Goal: Task Accomplishment & Management: Complete application form

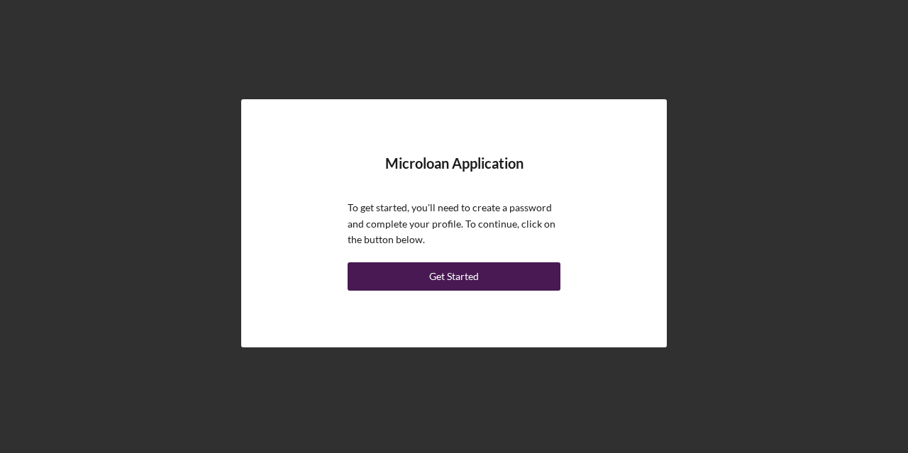
click at [449, 276] on div "Get Started" at bounding box center [454, 276] width 50 height 28
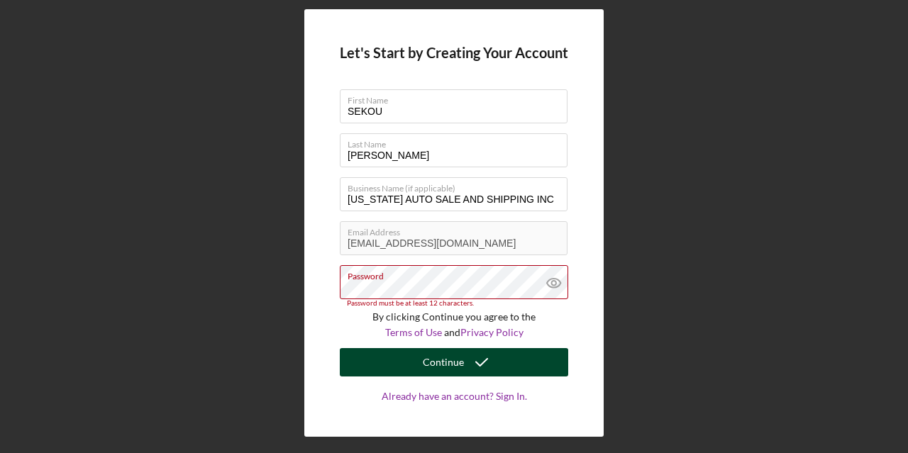
click at [460, 358] on div "Continue" at bounding box center [443, 362] width 41 height 28
click at [467, 372] on icon "submit" at bounding box center [481, 362] width 35 height 35
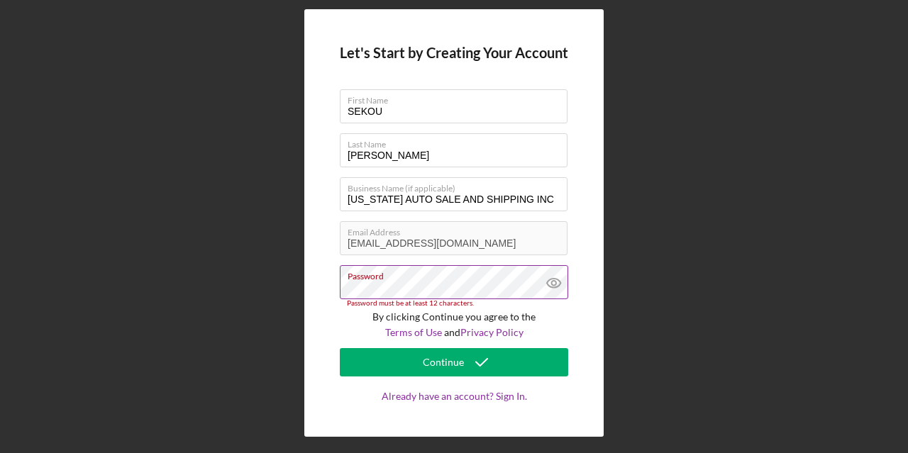
click at [555, 281] on icon at bounding box center [553, 283] width 4 height 4
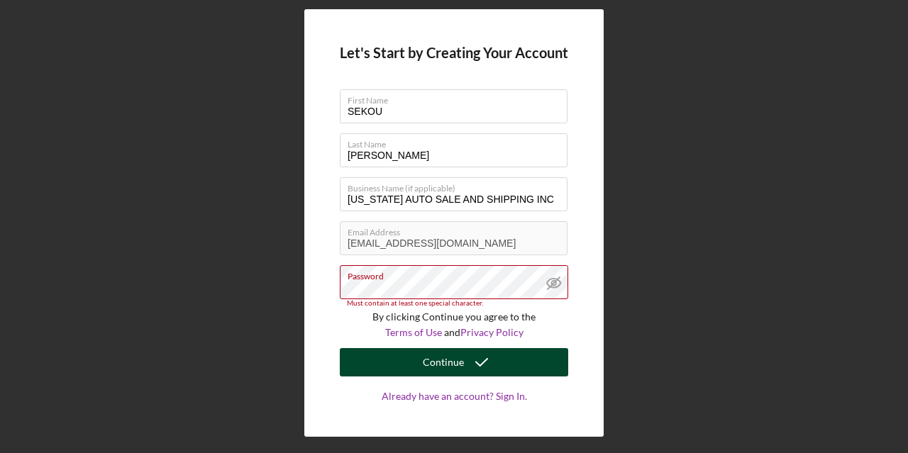
click at [455, 356] on div "Continue" at bounding box center [443, 362] width 41 height 28
click at [449, 359] on div "Continue" at bounding box center [443, 362] width 41 height 28
click at [459, 362] on div "Continue" at bounding box center [443, 362] width 41 height 28
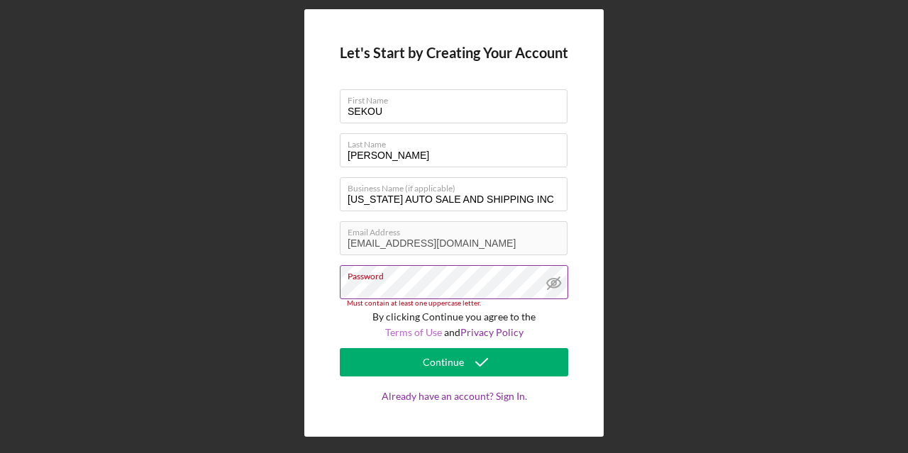
click at [399, 333] on link "Terms of Use" at bounding box center [413, 332] width 57 height 12
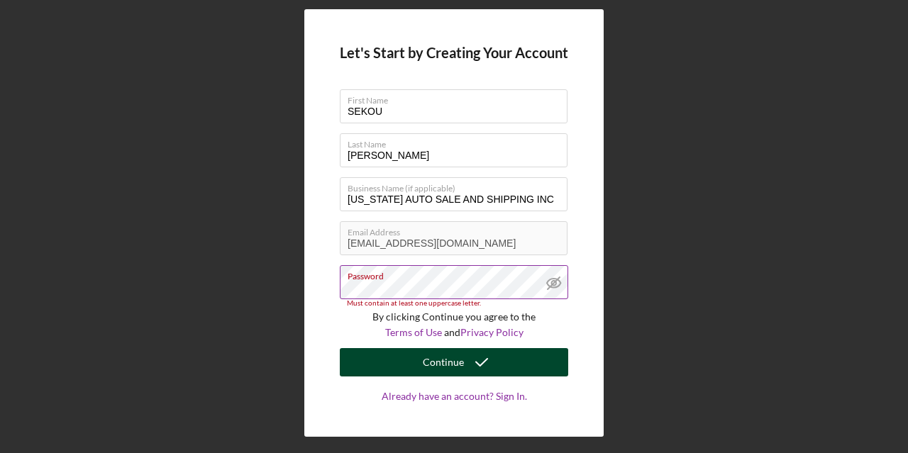
click at [446, 360] on div "Continue" at bounding box center [443, 362] width 41 height 28
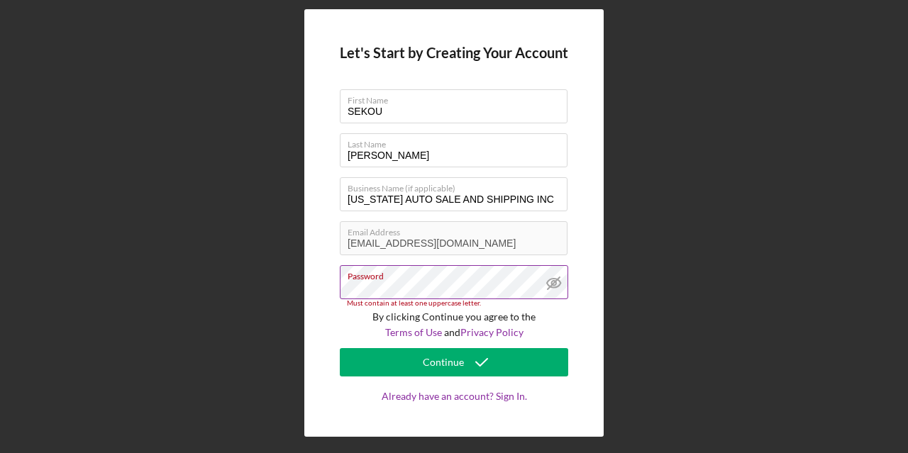
click at [680, 245] on div "Let's Start by Creating Your Account First Name SEKOU Last Name DOUMBIA Busines…" at bounding box center [453, 223] width 893 height 446
click at [493, 394] on link "Already have an account? Sign In." at bounding box center [454, 411] width 228 height 40
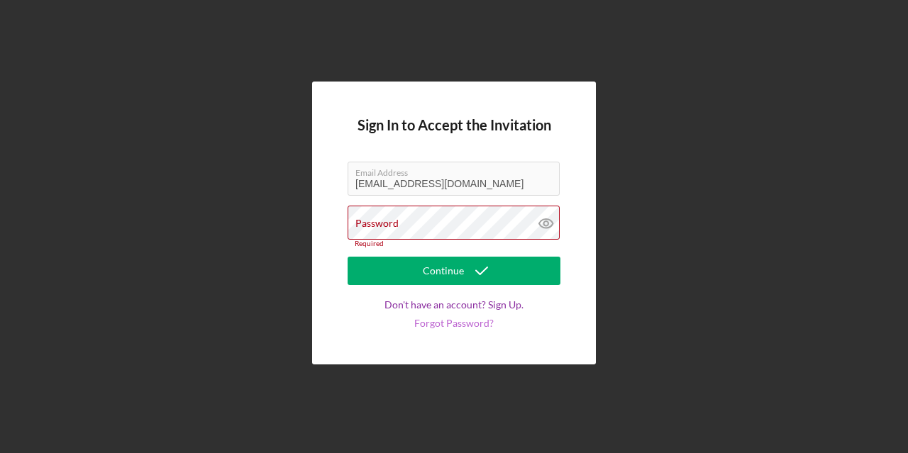
click at [479, 320] on link "Forgot Password?" at bounding box center [453, 323] width 79 height 11
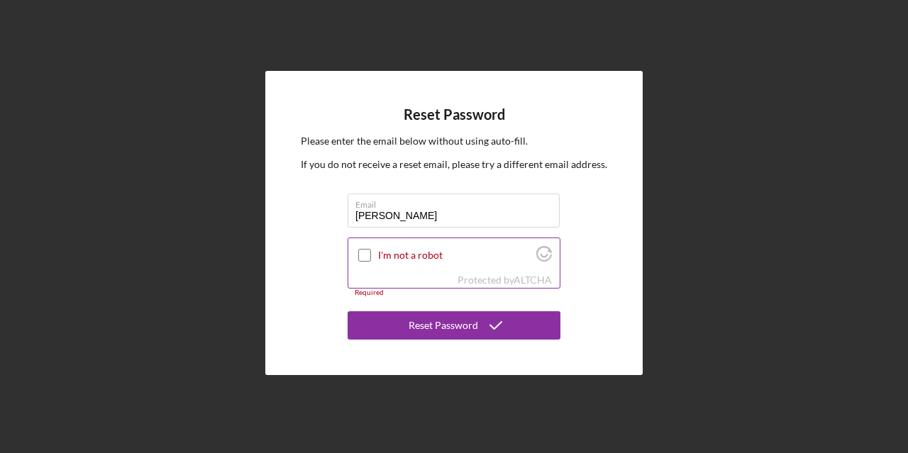
type input "doumbiasekou62@gmail.com"
click at [359, 256] on input "I'm not a robot" at bounding box center [364, 255] width 13 height 13
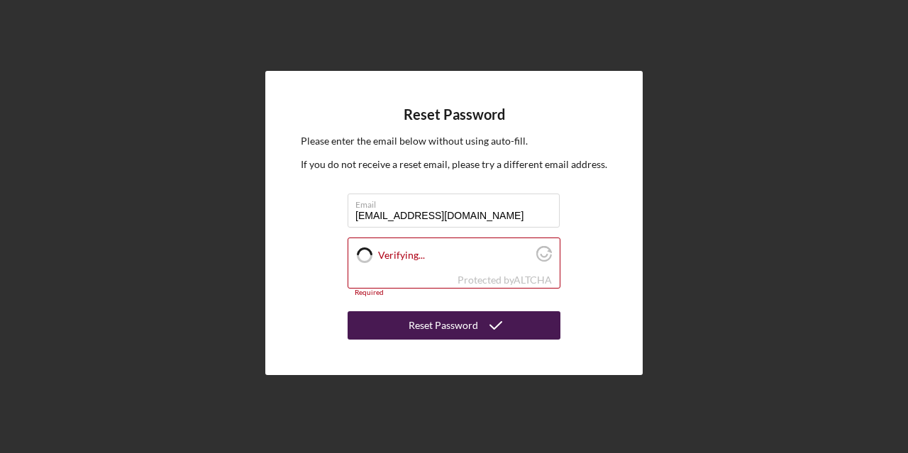
checkbox input "true"
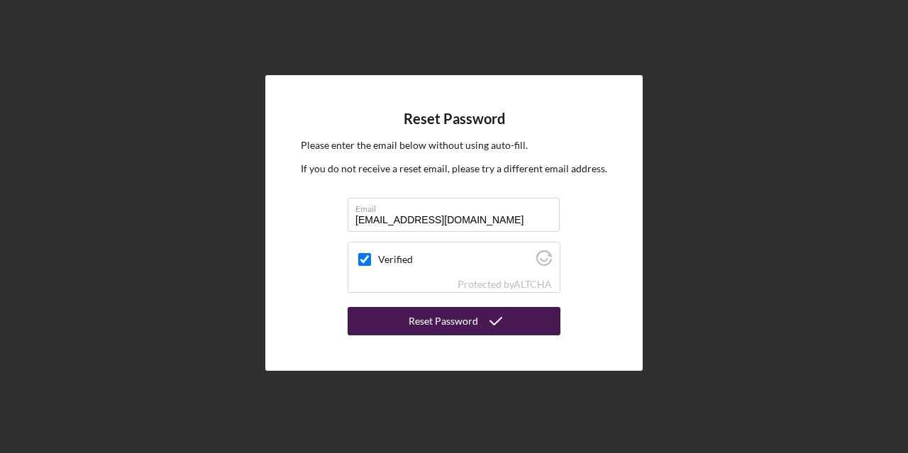
click at [439, 328] on div "Reset Password" at bounding box center [442, 321] width 69 height 28
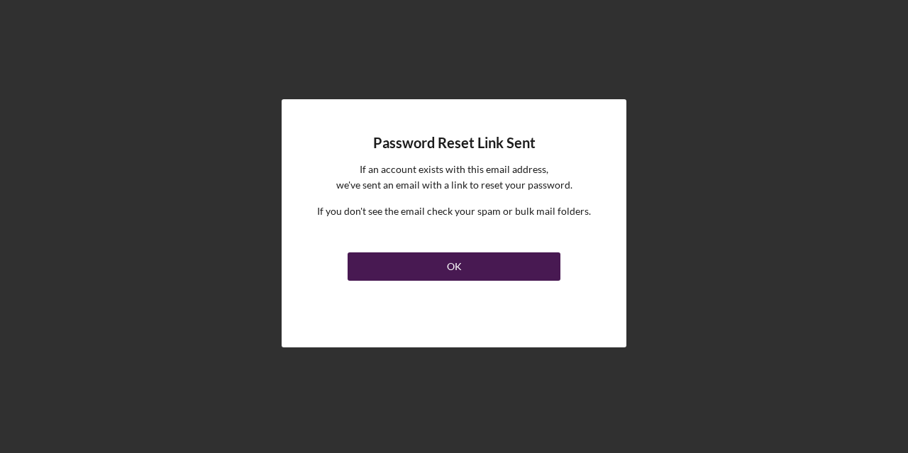
click at [457, 264] on div "OK" at bounding box center [454, 266] width 15 height 28
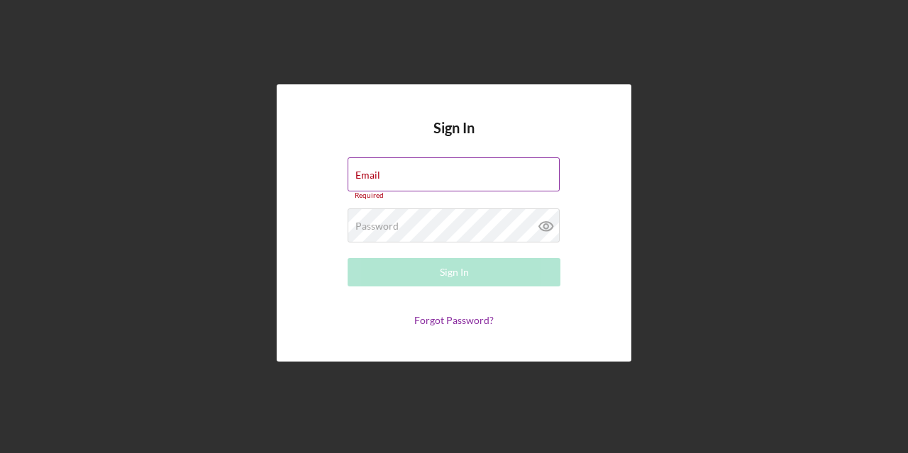
click at [424, 172] on div "Email Required" at bounding box center [453, 178] width 213 height 43
click at [408, 173] on div "Email Required" at bounding box center [453, 178] width 213 height 43
type input "doumbiasekou62@gmail.com"
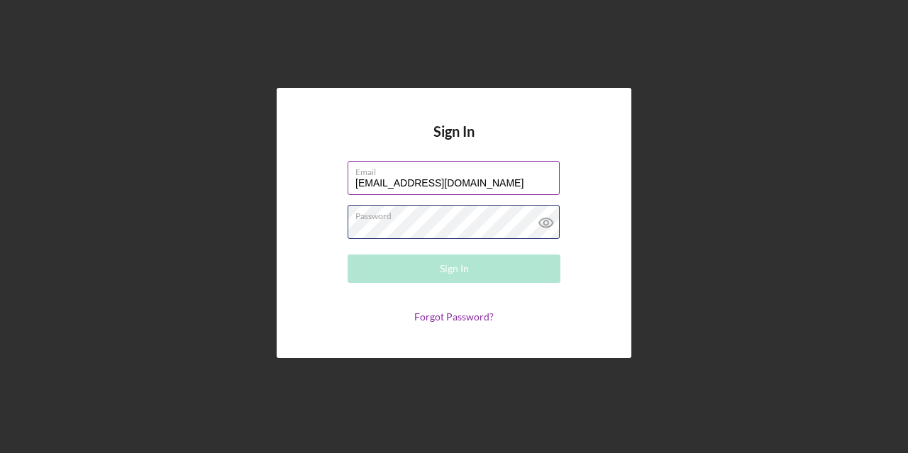
click at [454, 218] on div "Password Required" at bounding box center [453, 222] width 213 height 35
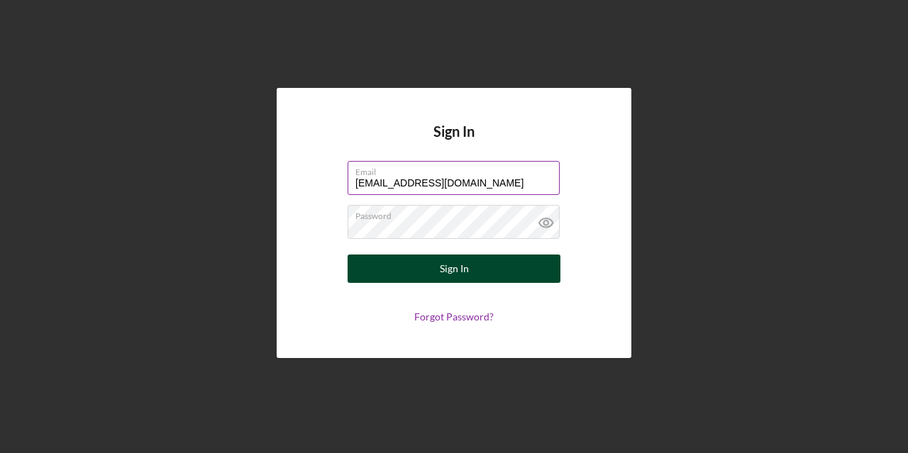
click at [479, 280] on button "Sign In" at bounding box center [453, 269] width 213 height 28
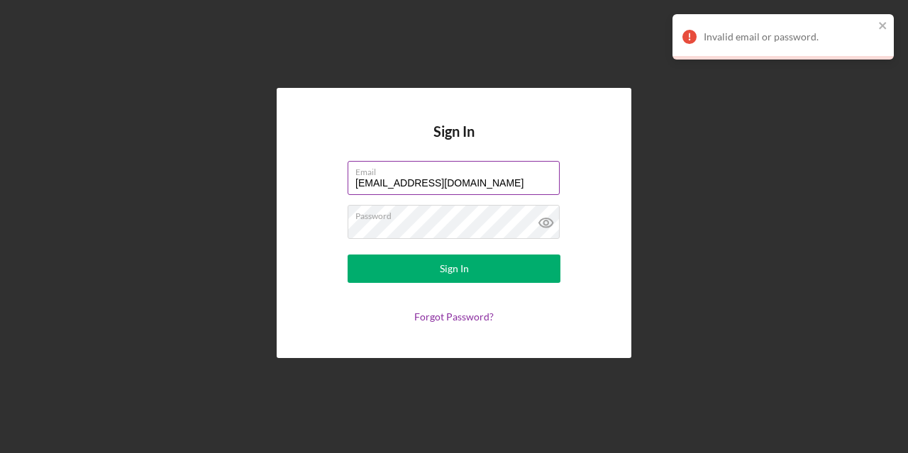
click at [889, 23] on div "Invalid email or password." at bounding box center [782, 36] width 221 height 45
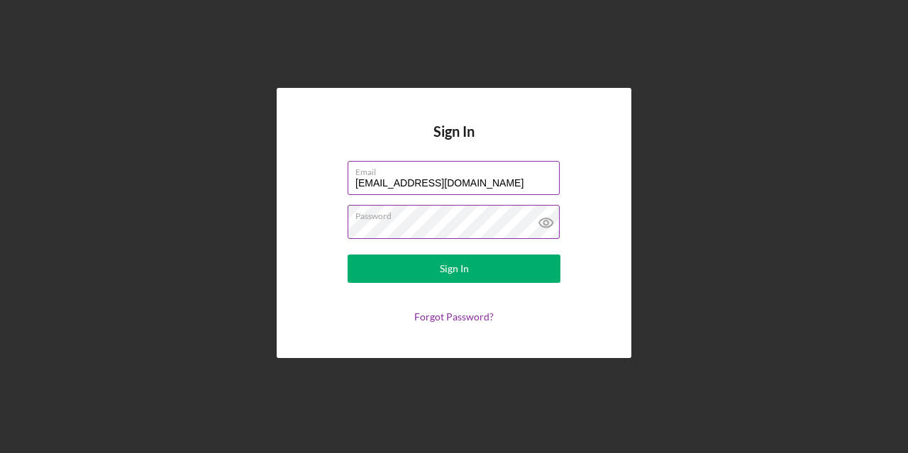
click at [545, 221] on icon at bounding box center [545, 223] width 4 height 4
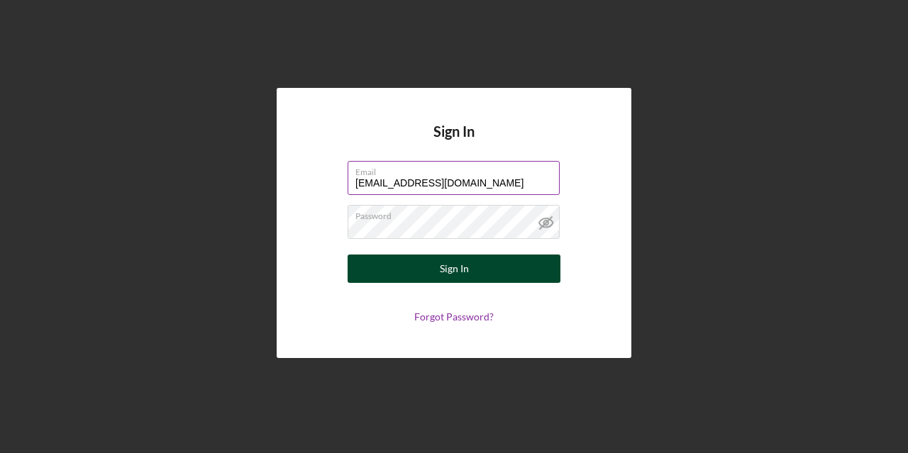
click at [528, 280] on button "Sign In" at bounding box center [453, 269] width 213 height 28
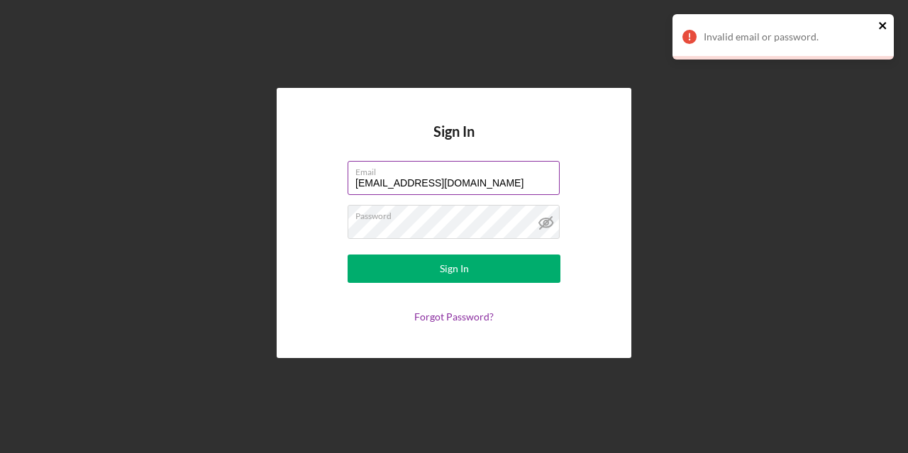
click at [880, 29] on icon "close" at bounding box center [883, 25] width 10 height 11
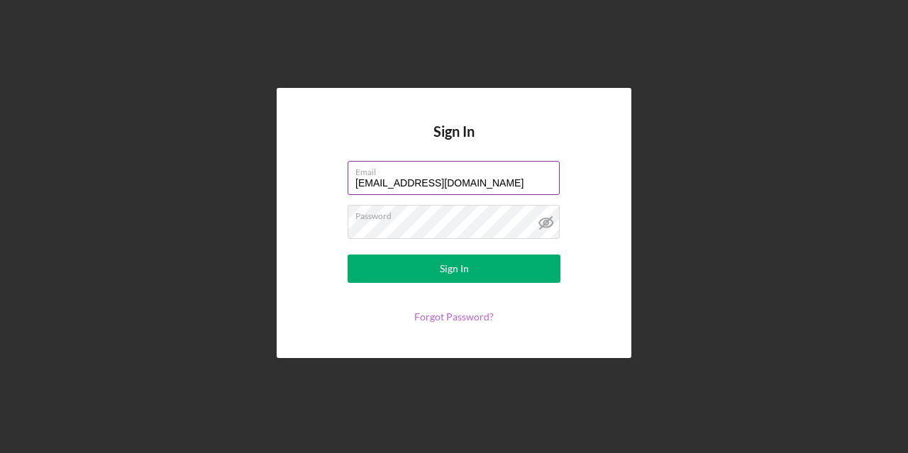
click at [437, 320] on link "Forgot Password?" at bounding box center [453, 317] width 79 height 12
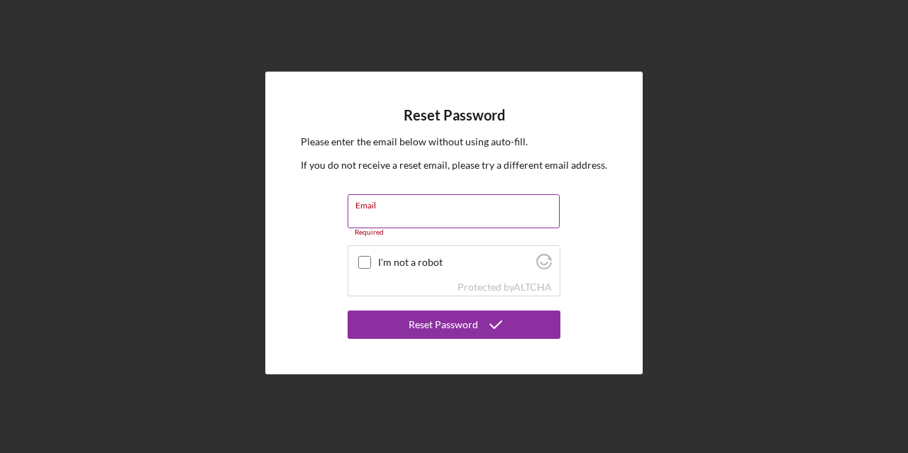
click at [426, 225] on input "Email" at bounding box center [453, 211] width 212 height 34
type input "doumbiasekou62@gmail.com"
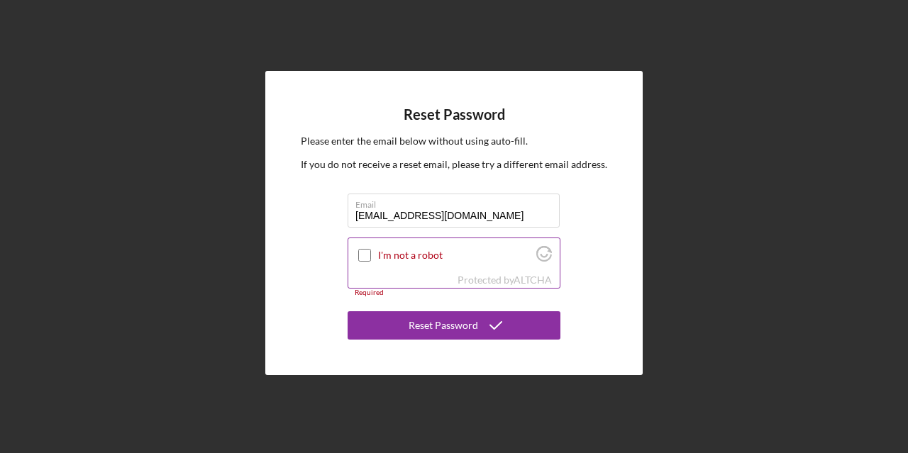
click at [364, 257] on input "I'm not a robot" at bounding box center [364, 255] width 13 height 13
checkbox input "true"
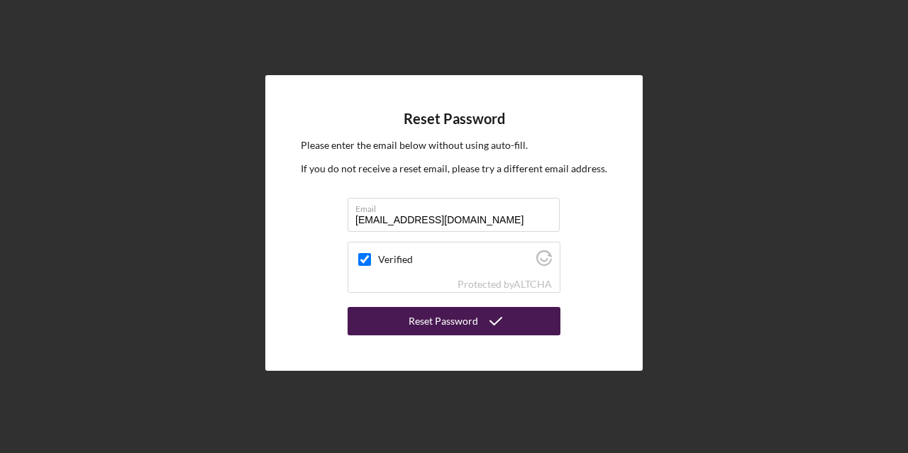
click at [447, 320] on div "Reset Password" at bounding box center [442, 321] width 69 height 28
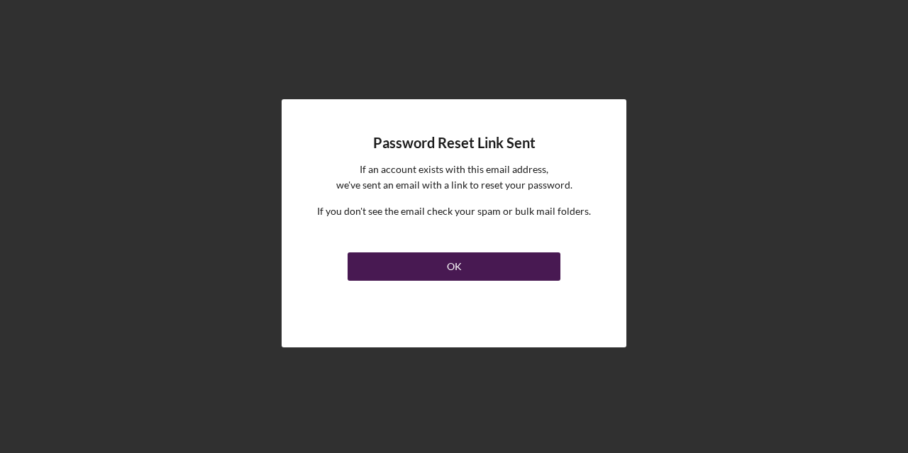
click at [464, 266] on button "OK" at bounding box center [453, 266] width 213 height 28
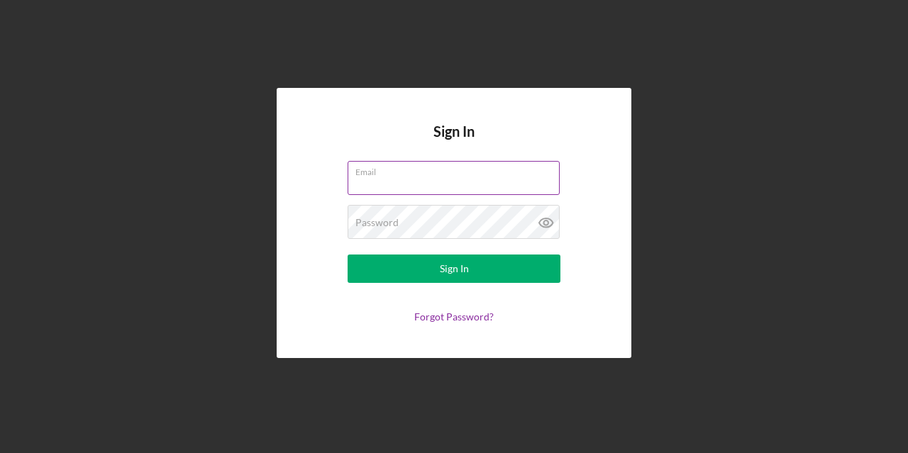
click at [436, 177] on input "Email" at bounding box center [453, 178] width 212 height 34
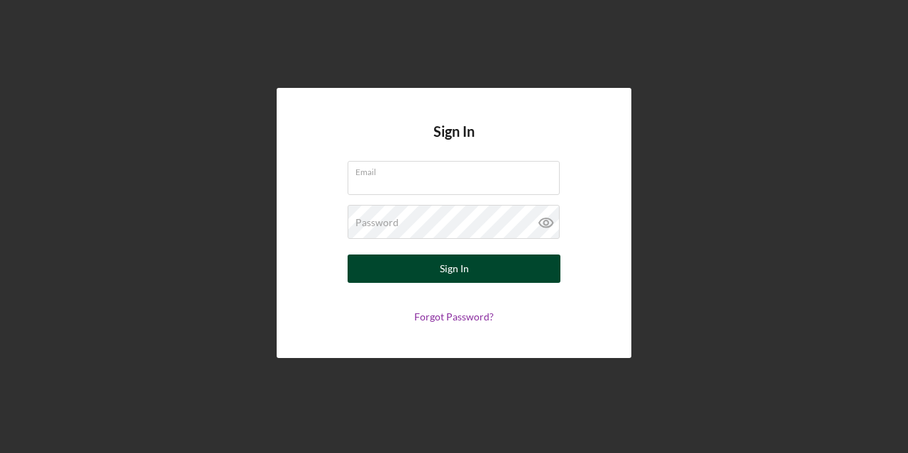
type input "doumbiasekou62@gmail.com"
click at [486, 279] on button "Sign In" at bounding box center [453, 269] width 213 height 28
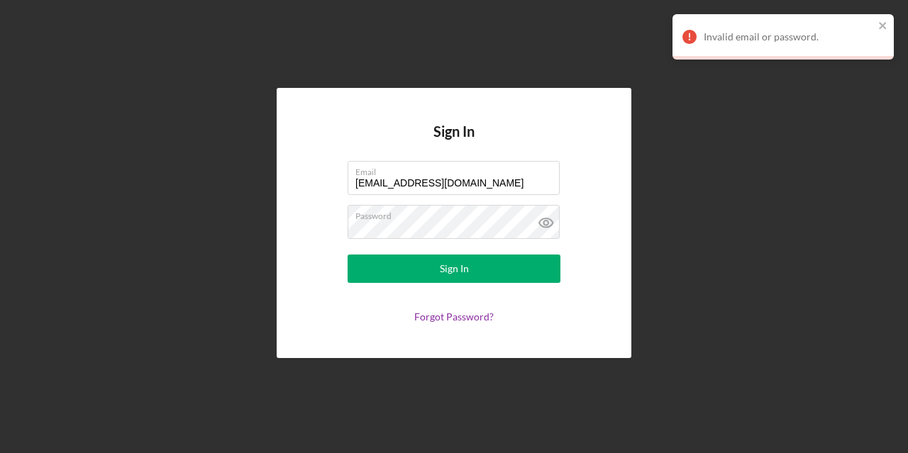
click at [889, 21] on div "Invalid email or password." at bounding box center [782, 36] width 221 height 45
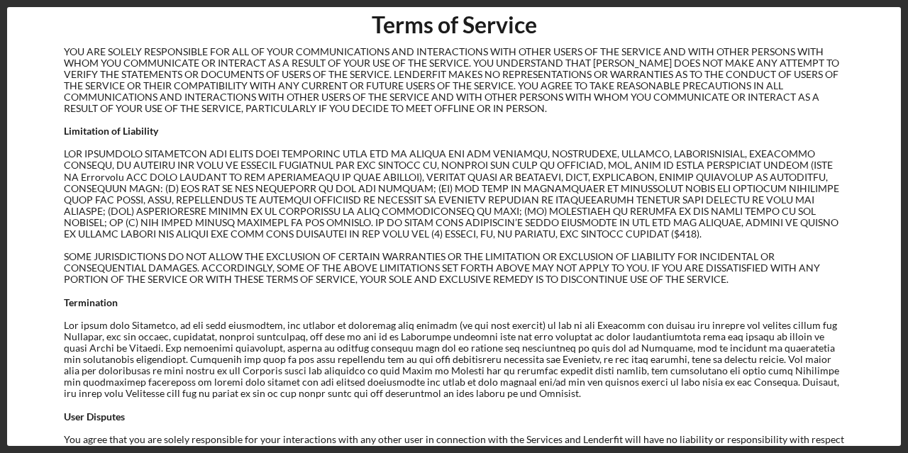
scroll to position [3758, 0]
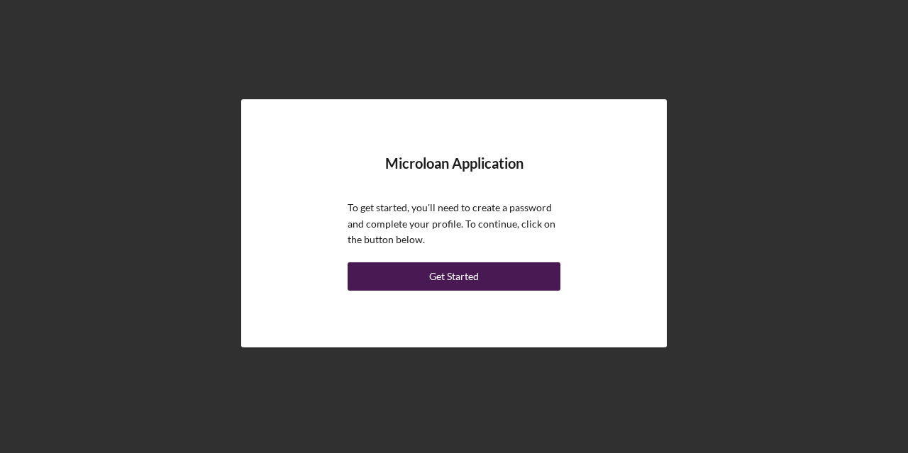
click at [436, 275] on div "Get Started" at bounding box center [454, 276] width 50 height 28
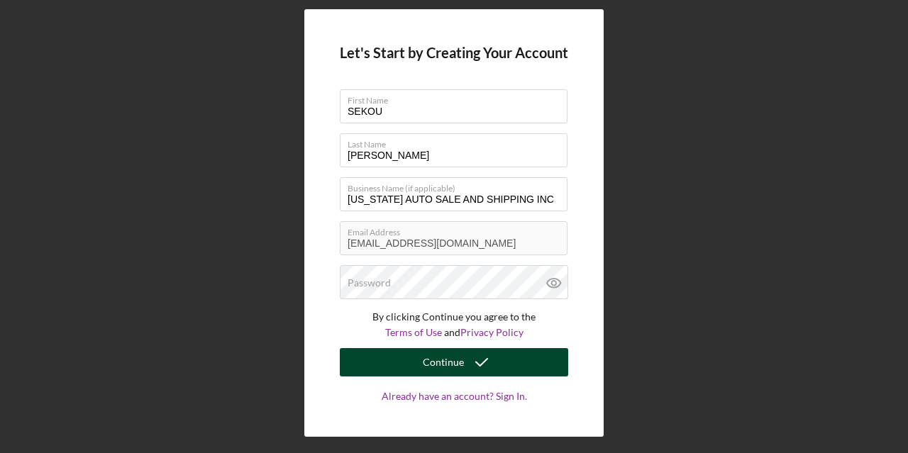
click at [435, 360] on div "Continue" at bounding box center [443, 362] width 41 height 28
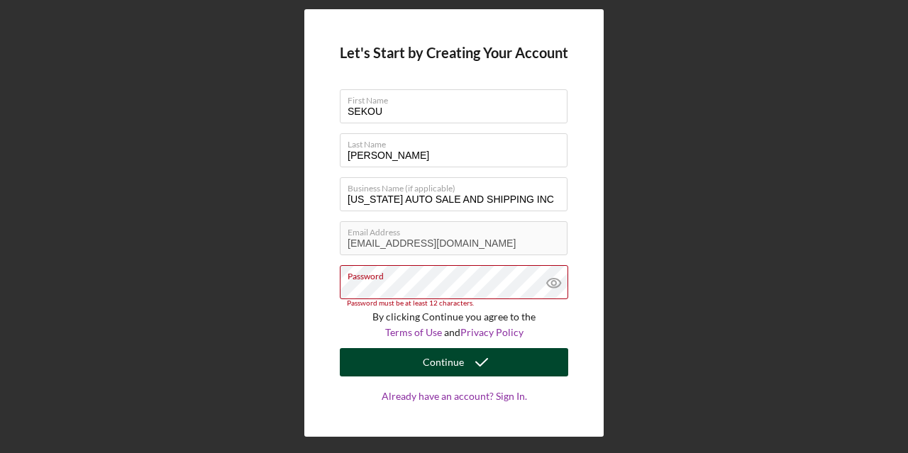
click at [444, 364] on div "Continue" at bounding box center [443, 362] width 41 height 28
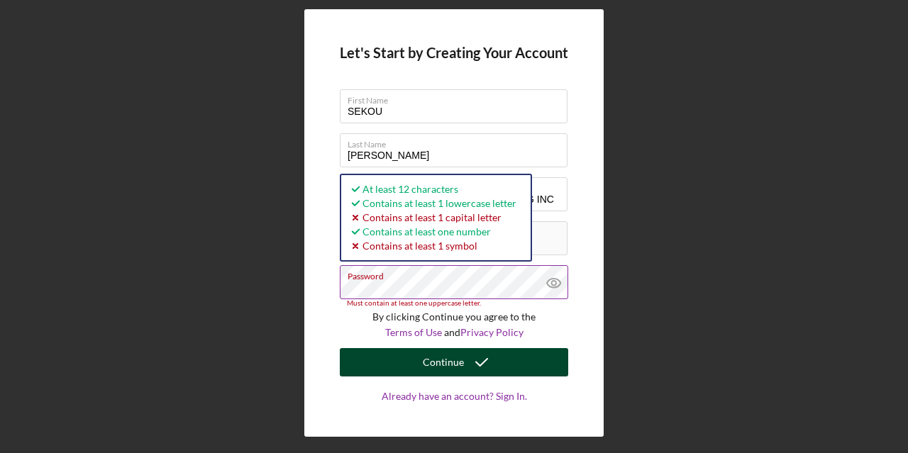
click at [465, 360] on icon "submit" at bounding box center [481, 362] width 35 height 35
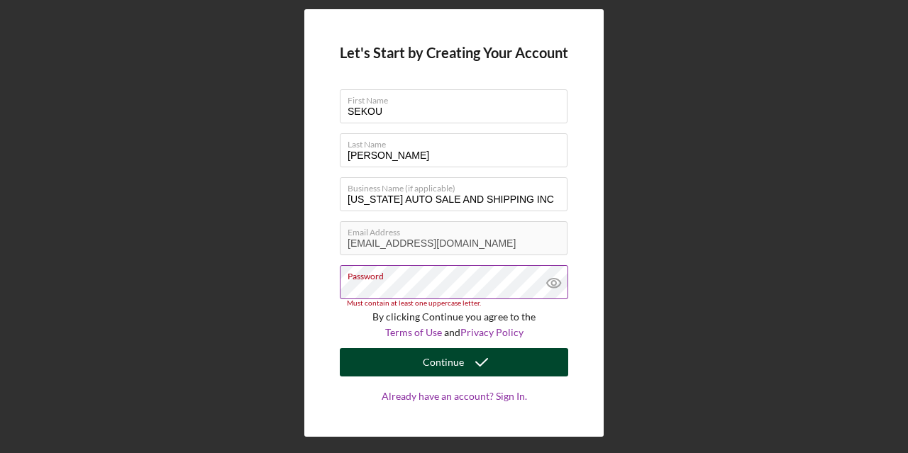
click at [465, 360] on icon "submit" at bounding box center [481, 362] width 35 height 35
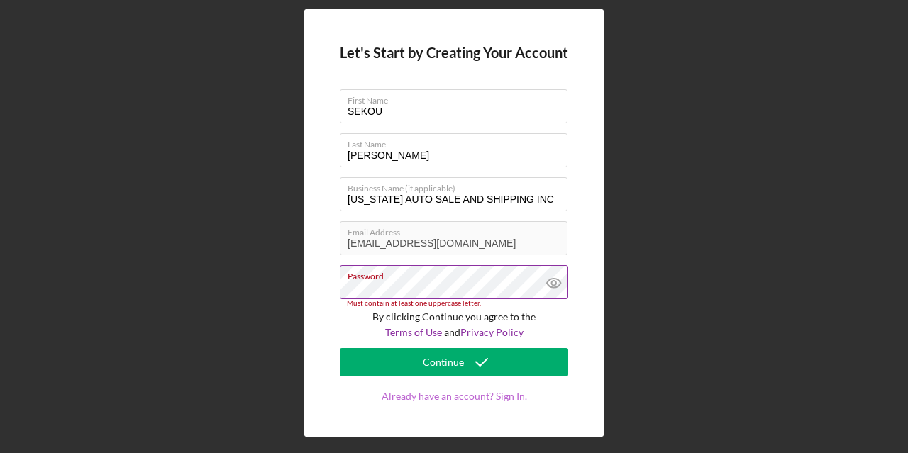
click at [496, 403] on link "Already have an account? Sign In." at bounding box center [454, 411] width 228 height 40
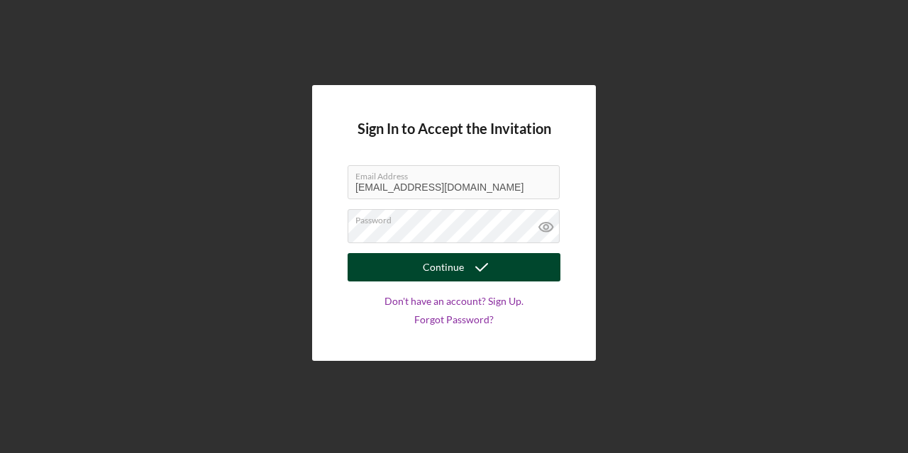
click at [458, 268] on div "Continue" at bounding box center [443, 267] width 41 height 28
click at [452, 260] on div "Continue" at bounding box center [443, 267] width 41 height 28
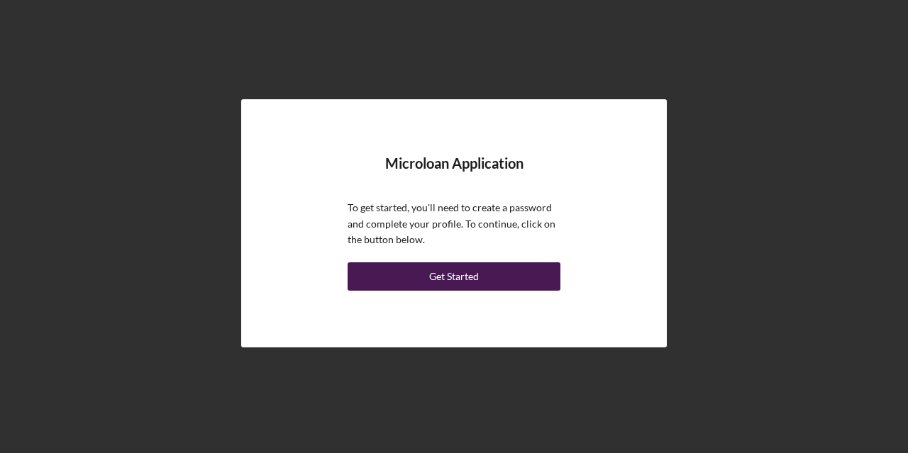
click at [472, 285] on div "Get Started" at bounding box center [454, 276] width 50 height 28
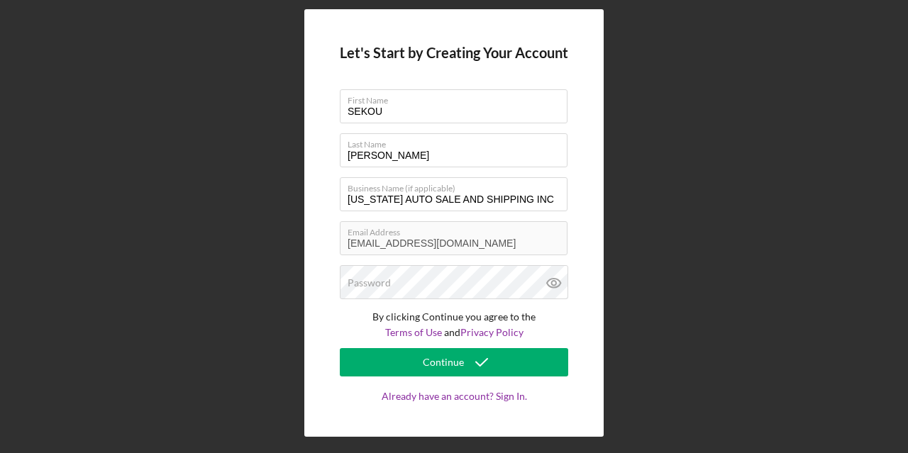
click at [627, 240] on div "Let's Start by Creating Your Account First Name SEKOU Last Name DOUMBIA Busines…" at bounding box center [453, 223] width 893 height 446
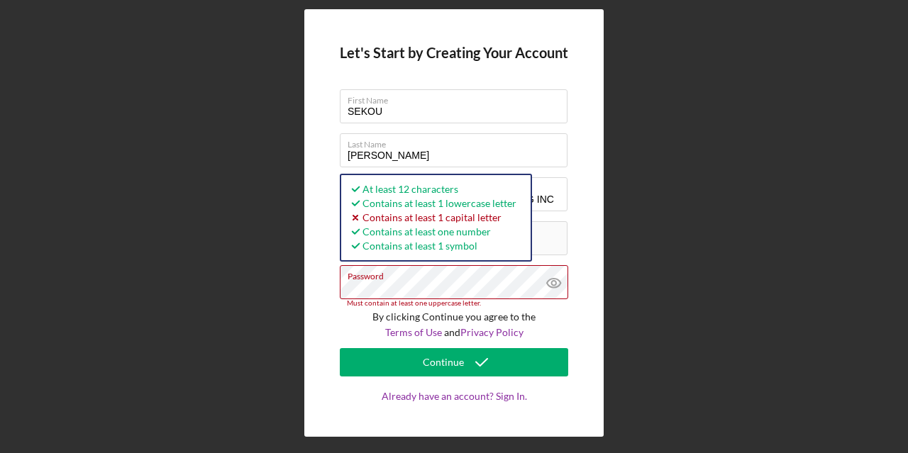
click at [247, 369] on div "Let's Start by Creating Your Account First Name SEKOU Last Name DOUMBIA Busines…" at bounding box center [453, 223] width 893 height 446
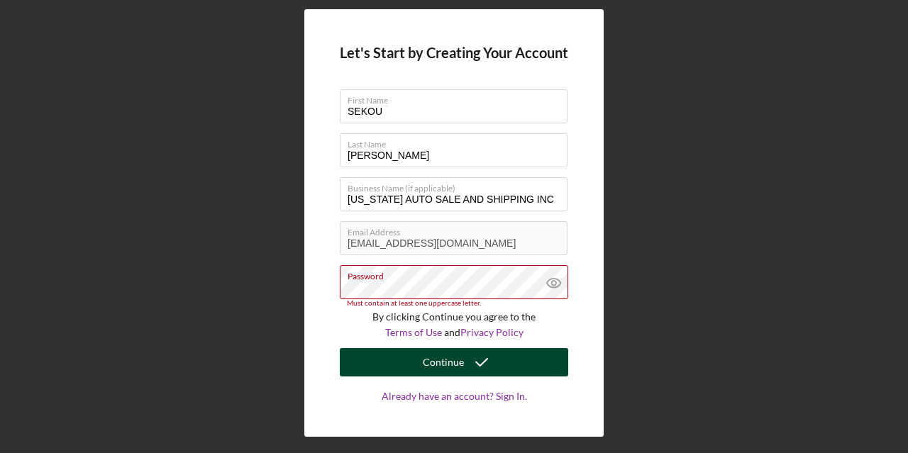
click at [454, 369] on div "Continue" at bounding box center [443, 362] width 41 height 28
